Goal: Information Seeking & Learning: Learn about a topic

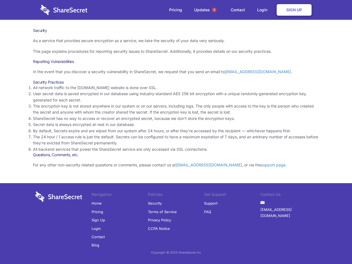
click at [176, 132] on li "By default, Secrets expire and are wiped from our system after 24 hours, or aft…" at bounding box center [176, 131] width 286 height 6
click at [214, 10] on span "1" at bounding box center [214, 10] width 4 height 4
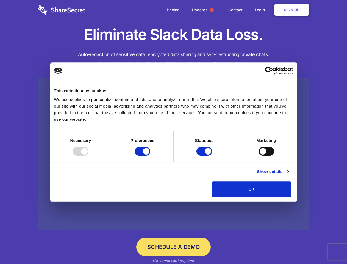
click at [88, 156] on div at bounding box center [81, 151] width 16 height 9
click at [150, 156] on input "Preferences" at bounding box center [143, 151] width 16 height 9
checkbox input "false"
click at [205, 156] on input "Statistics" at bounding box center [204, 151] width 16 height 9
checkbox input "false"
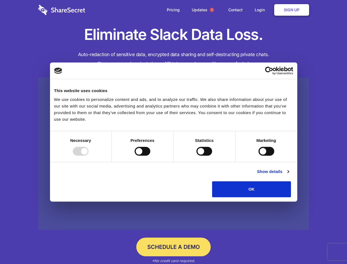
click at [259, 156] on input "Marketing" at bounding box center [267, 151] width 16 height 9
checkbox input "true"
click at [289, 175] on link "Show details" at bounding box center [273, 171] width 32 height 7
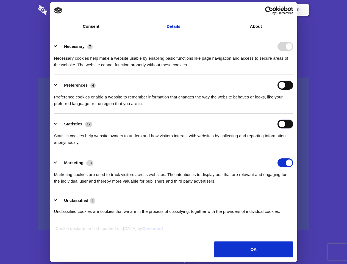
click at [293, 146] on div "Statistics 17 Statistic cookies help website owners to understand how visitors …" at bounding box center [173, 133] width 239 height 26
click at [212, 10] on span "1" at bounding box center [212, 10] width 4 height 4
